Goal: Information Seeking & Learning: Learn about a topic

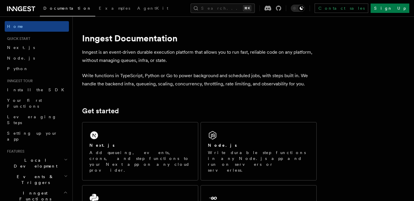
scroll to position [1, 0]
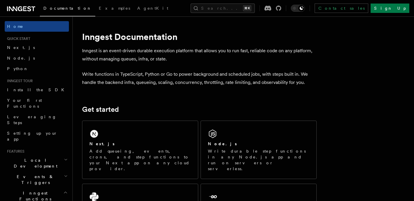
click at [160, 77] on p "Write functions in TypeScript, Python or Go to power background and scheduled j…" at bounding box center [199, 78] width 235 height 16
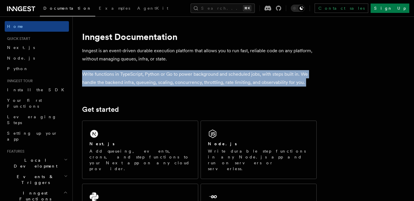
click at [160, 77] on p "Write functions in TypeScript, Python or Go to power background and scheduled j…" at bounding box center [199, 78] width 235 height 16
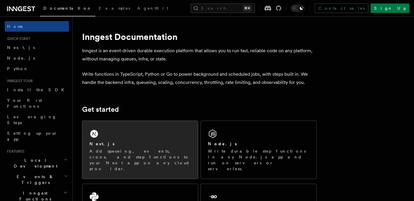
click at [171, 157] on p "Add queueing, events, crons, and step functions to your Next app on any cloud p…" at bounding box center [141, 159] width 102 height 23
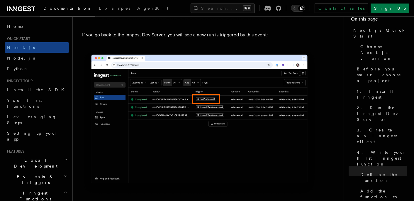
scroll to position [3476, 0]
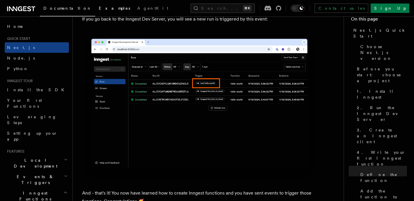
click at [99, 11] on span "Examples" at bounding box center [114, 8] width 31 height 5
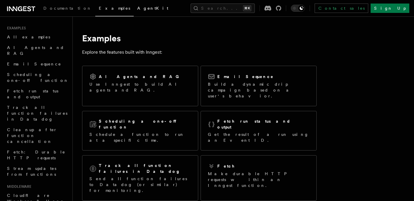
click at [134, 13] on link "AgentKit" at bounding box center [153, 9] width 38 height 14
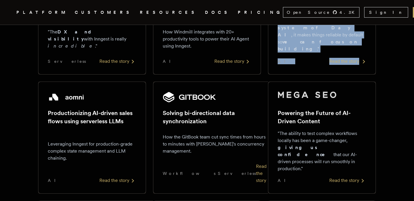
scroll to position [302, 0]
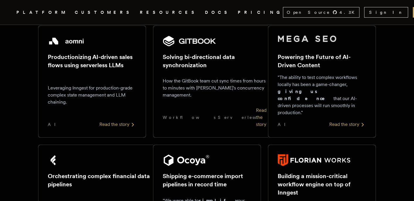
scroll to position [333, 0]
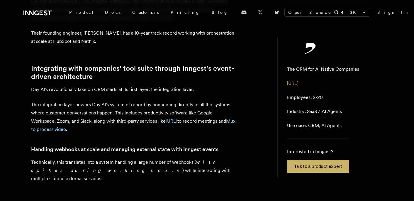
scroll to position [199, 0]
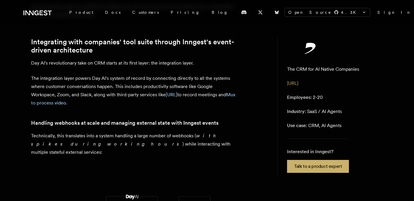
scroll to position [249, 0]
